Goal: Task Accomplishment & Management: Use online tool/utility

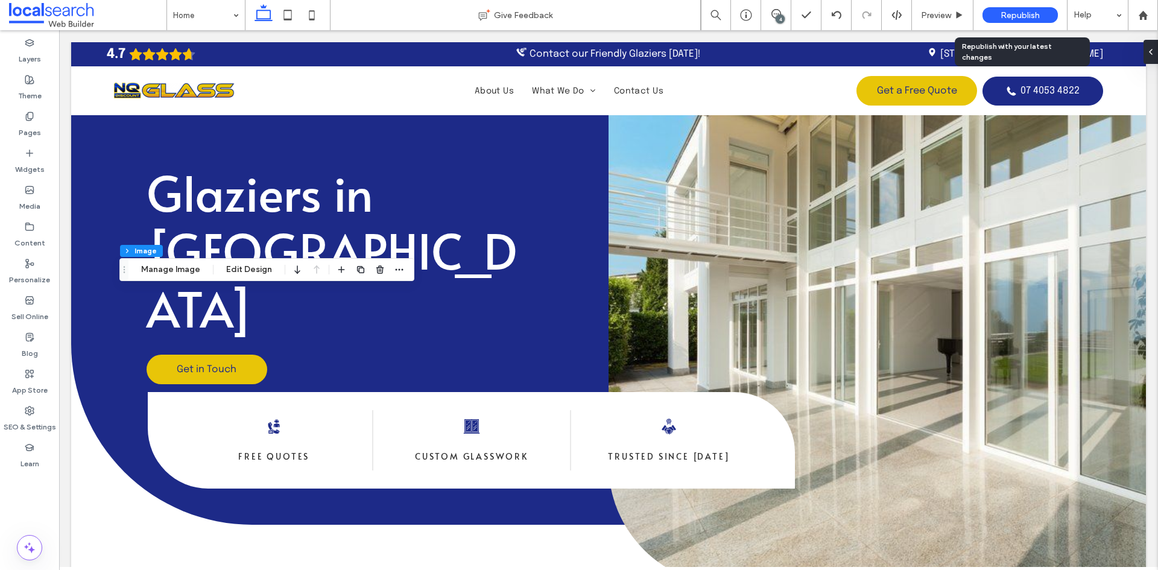
click at [1007, 13] on span "Republish" at bounding box center [1019, 15] width 39 height 10
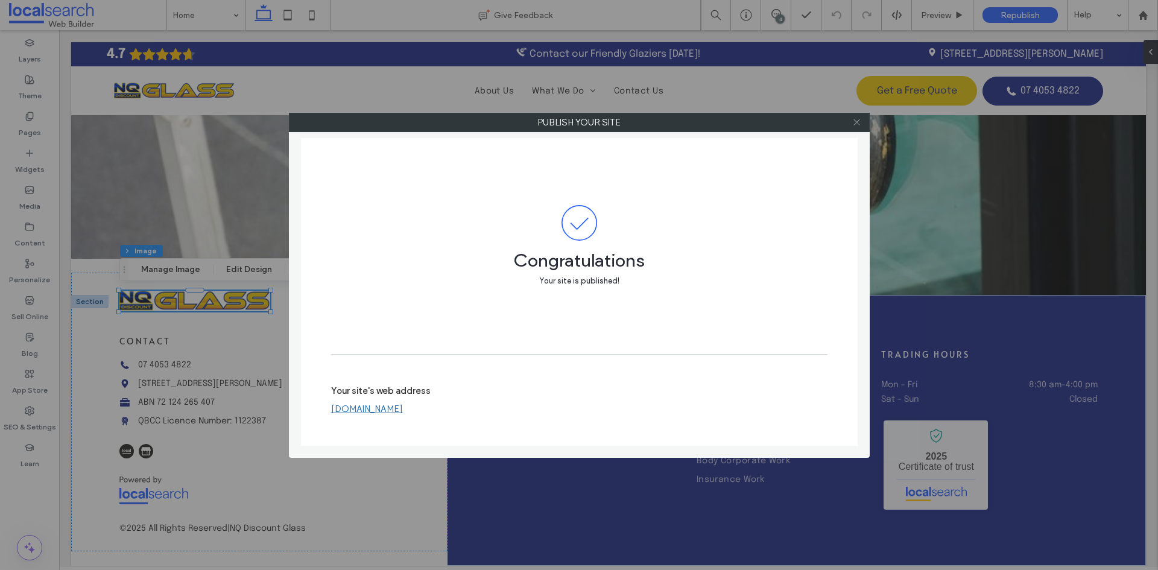
click at [860, 124] on icon at bounding box center [856, 122] width 9 height 9
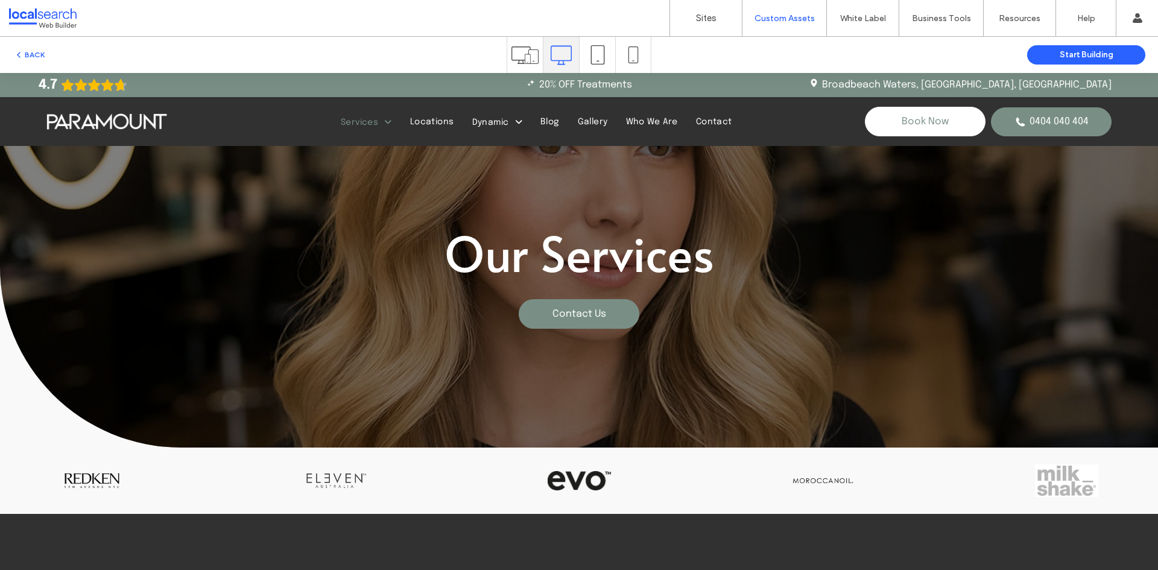
click at [140, 122] on img at bounding box center [106, 121] width 121 height 17
